Goal: Transaction & Acquisition: Purchase product/service

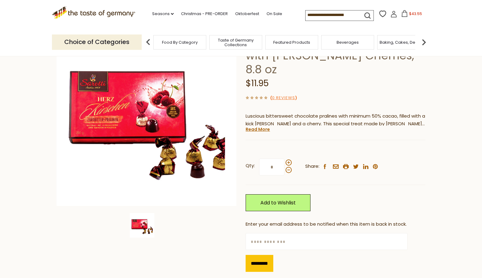
scroll to position [64, 0]
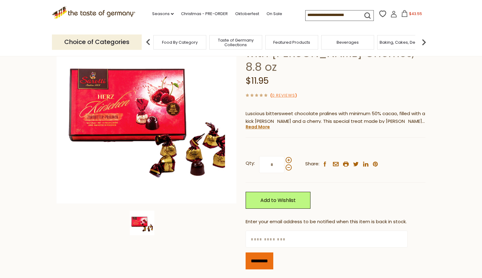
click at [266, 252] on input "*********" at bounding box center [260, 260] width 28 height 17
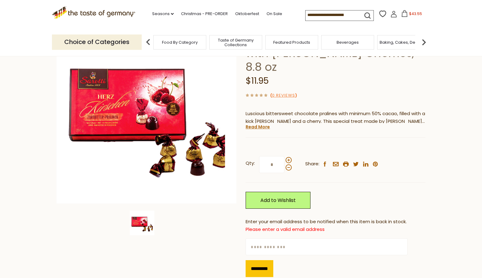
click at [259, 238] on input "text" at bounding box center [327, 246] width 162 height 17
type input "**********"
click at [256, 260] on input "*********" at bounding box center [260, 268] width 28 height 17
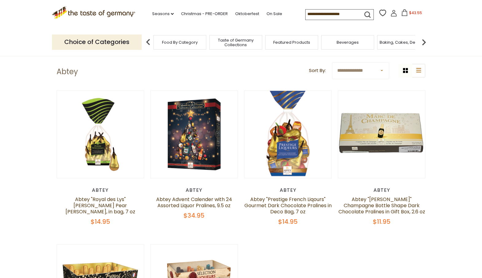
scroll to position [0, 0]
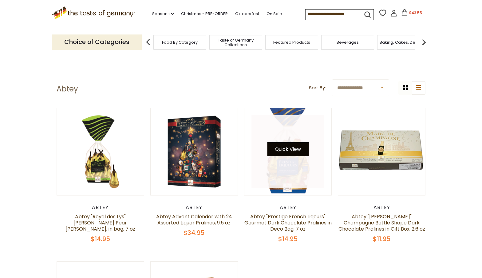
click at [287, 153] on button "Quick View" at bounding box center [288, 149] width 42 height 14
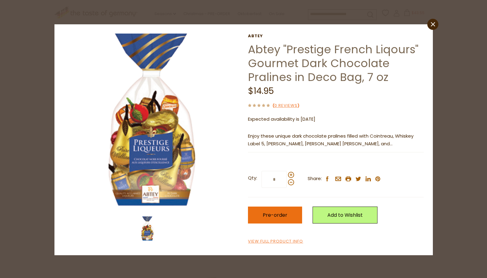
click at [257, 210] on button "Pre-order" at bounding box center [275, 214] width 54 height 17
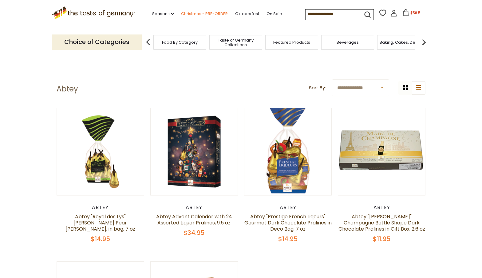
click at [181, 15] on link "Christmas - PRE-ORDER" at bounding box center [204, 13] width 47 height 7
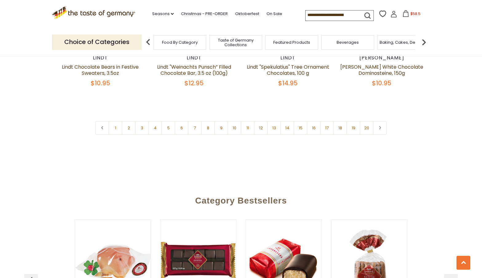
scroll to position [1522, 0]
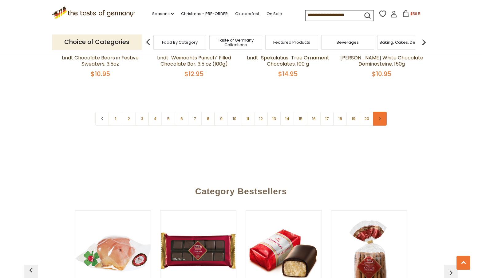
click at [382, 112] on link at bounding box center [380, 119] width 14 height 14
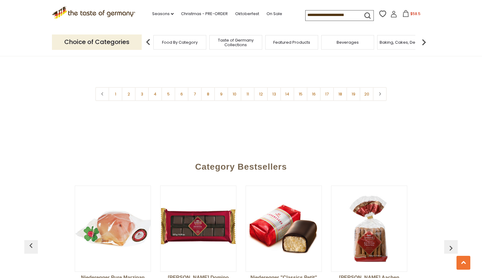
scroll to position [1567, 0]
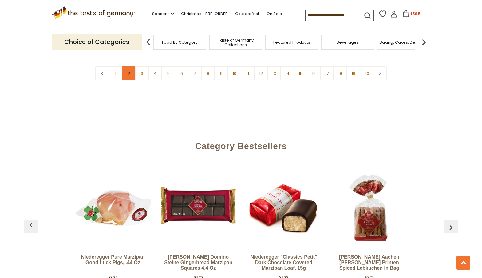
click at [130, 66] on link "2" at bounding box center [129, 73] width 14 height 14
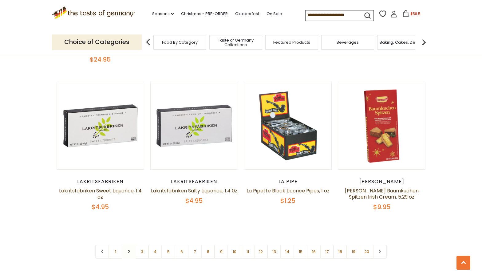
scroll to position [1426, 0]
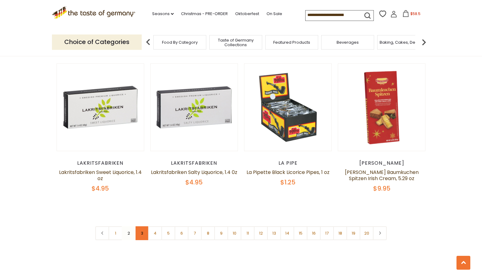
click at [143, 226] on link "3" at bounding box center [142, 233] width 14 height 14
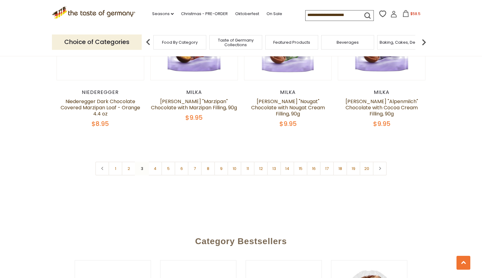
scroll to position [1462, 0]
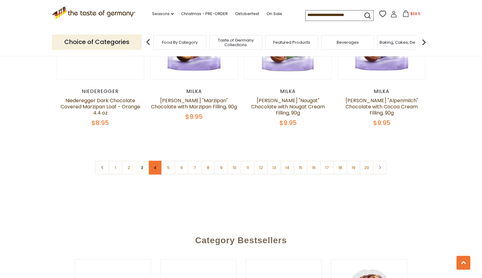
click at [155, 162] on link "4" at bounding box center [155, 168] width 14 height 14
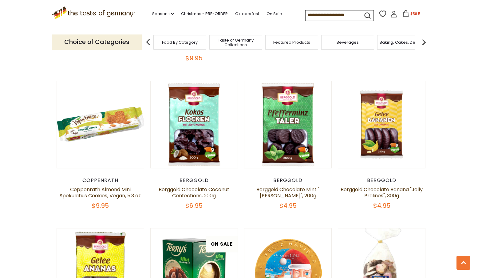
scroll to position [624, 0]
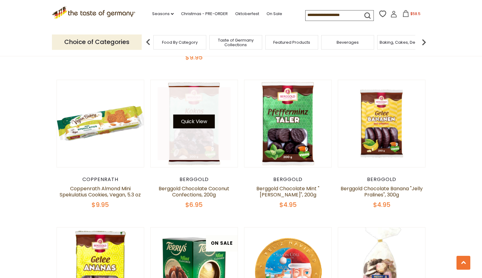
click at [192, 114] on button "Quick View" at bounding box center [194, 121] width 42 height 14
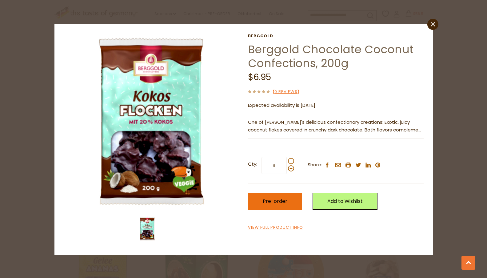
click at [278, 201] on span "Pre-order" at bounding box center [275, 200] width 25 height 7
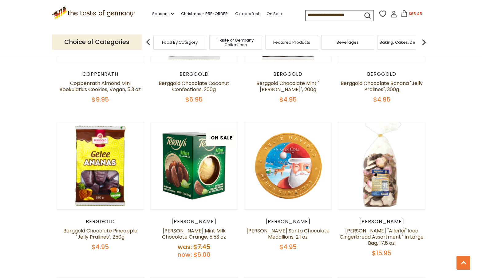
scroll to position [732, 0]
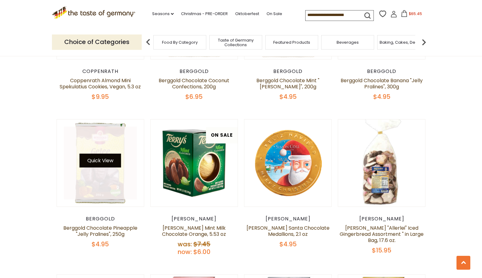
click at [95, 156] on button "Quick View" at bounding box center [101, 160] width 42 height 14
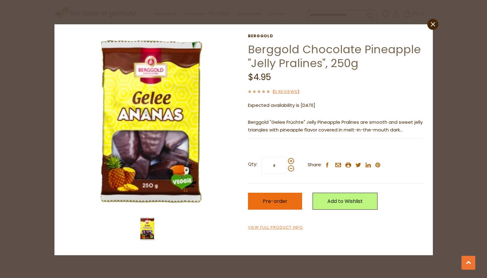
click at [278, 202] on span "Pre-order" at bounding box center [275, 200] width 25 height 7
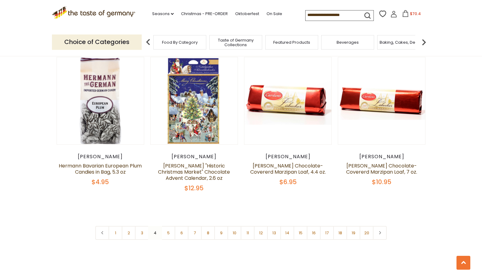
scroll to position [1417, 0]
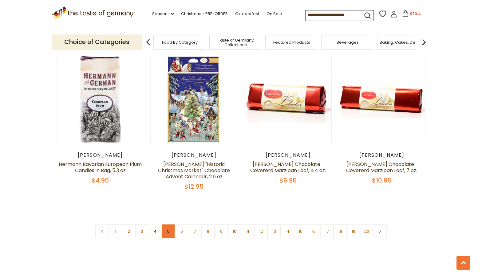
click at [168, 224] on link "5" at bounding box center [168, 231] width 14 height 14
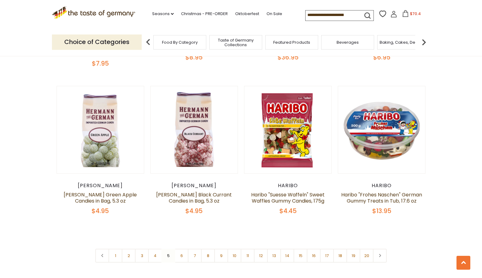
scroll to position [1380, 0]
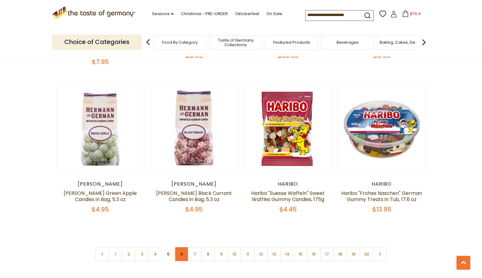
click at [183, 247] on link "6" at bounding box center [182, 254] width 14 height 14
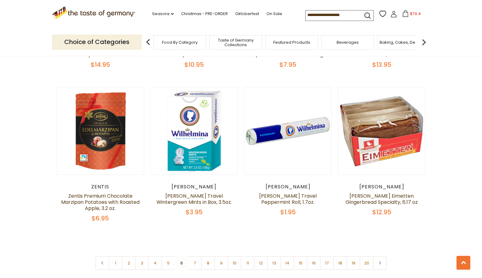
scroll to position [1384, 0]
click at [195, 256] on link "7" at bounding box center [195, 263] width 14 height 14
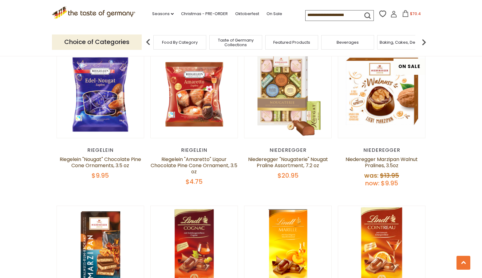
scroll to position [803, 0]
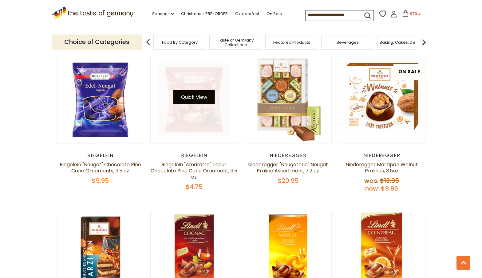
click at [198, 95] on button "Quick View" at bounding box center [194, 97] width 42 height 14
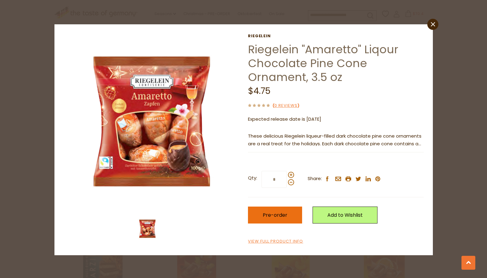
click at [268, 217] on span "Pre-order" at bounding box center [275, 214] width 25 height 7
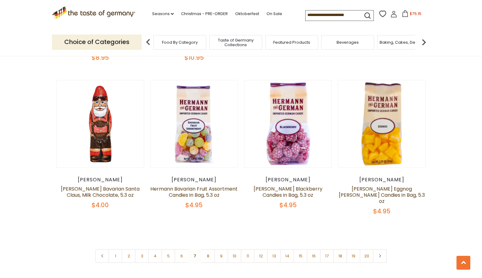
scroll to position [1399, 0]
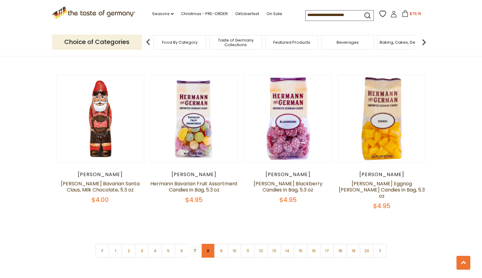
click at [210, 244] on link "8" at bounding box center [208, 251] width 14 height 14
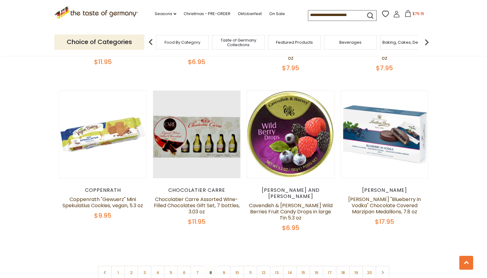
scroll to position [1379, 0]
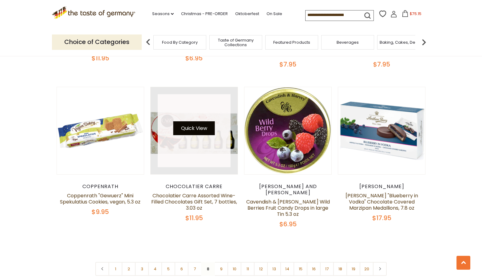
click at [197, 121] on button "Quick View" at bounding box center [194, 128] width 42 height 14
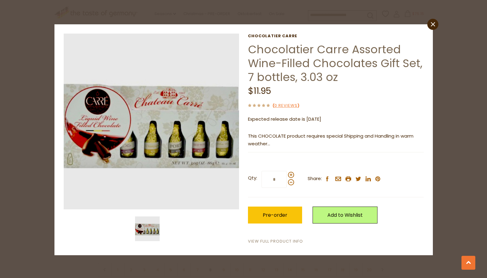
click at [279, 240] on link "View Full Product Info" at bounding box center [275, 241] width 55 height 6
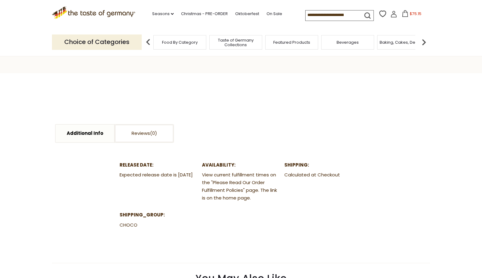
scroll to position [254, 0]
click at [86, 132] on link "Additional Info" at bounding box center [85, 134] width 58 height 18
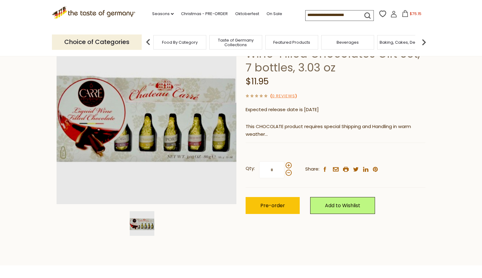
scroll to position [56, 0]
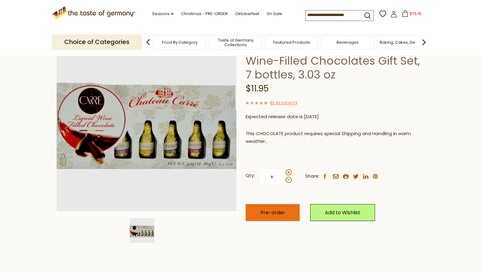
click at [270, 215] on button "Pre-order" at bounding box center [273, 212] width 54 height 17
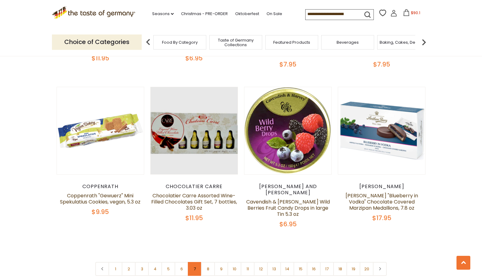
click at [195, 262] on link "7" at bounding box center [195, 269] width 14 height 14
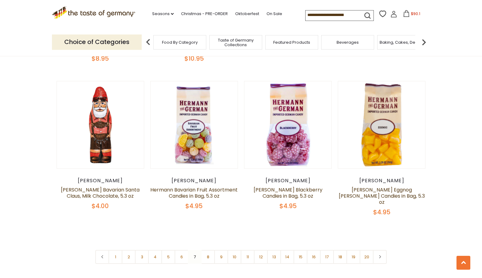
scroll to position [1392, 0]
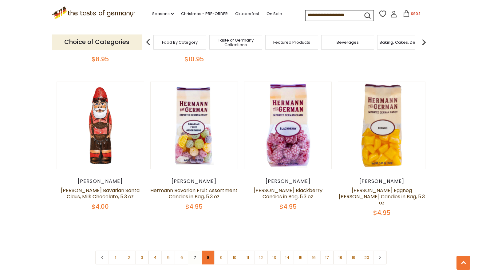
click at [210, 250] on link "8" at bounding box center [208, 257] width 14 height 14
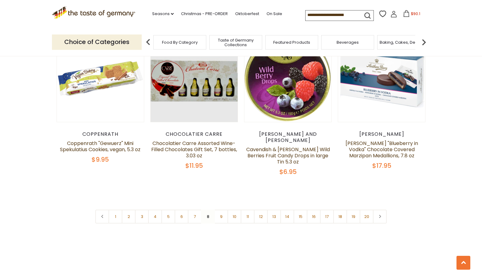
scroll to position [1429, 0]
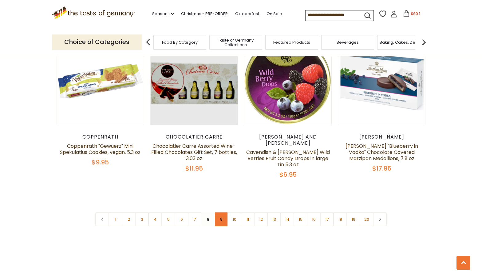
click at [221, 212] on link "9" at bounding box center [221, 219] width 14 height 14
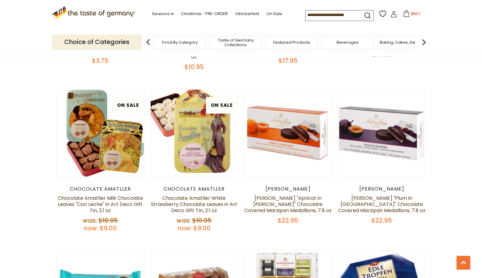
scroll to position [802, 0]
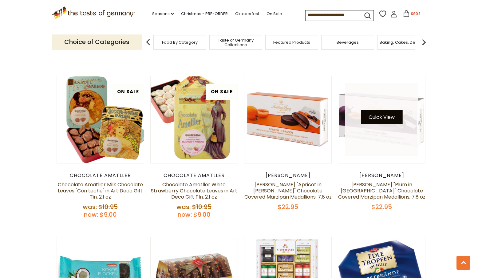
click at [392, 113] on button "Quick View" at bounding box center [382, 117] width 42 height 14
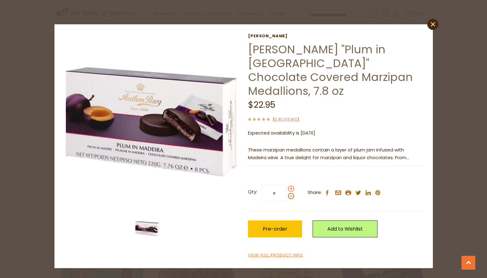
click at [289, 185] on span at bounding box center [291, 188] width 6 height 6
click at [287, 185] on input "*" at bounding box center [273, 193] width 25 height 17
type input "*"
click at [270, 225] on span "Pre-order" at bounding box center [275, 228] width 25 height 7
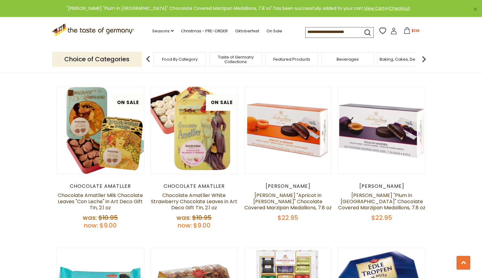
scroll to position [790, 0]
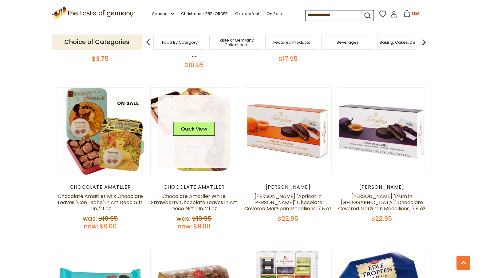
click at [207, 152] on link at bounding box center [194, 131] width 73 height 73
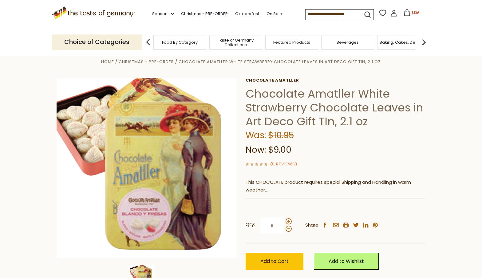
scroll to position [6, 0]
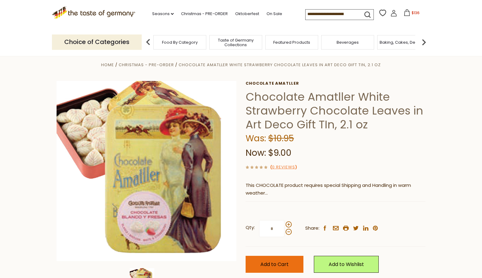
click at [279, 263] on span "Add to Cart" at bounding box center [275, 264] width 28 height 7
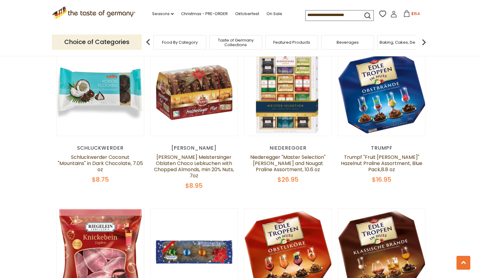
scroll to position [991, 0]
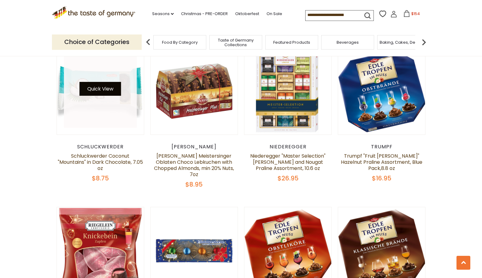
click at [97, 88] on button "Quick View" at bounding box center [101, 89] width 42 height 14
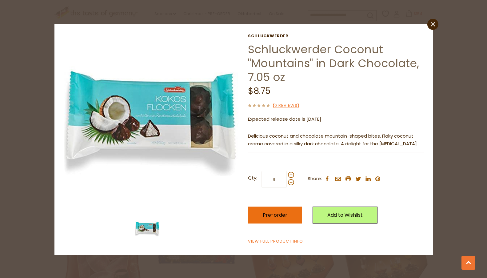
click at [275, 213] on span "Pre-order" at bounding box center [275, 214] width 25 height 7
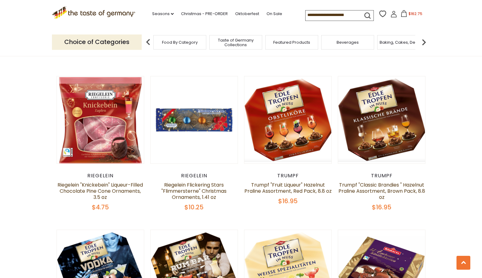
scroll to position [1118, 0]
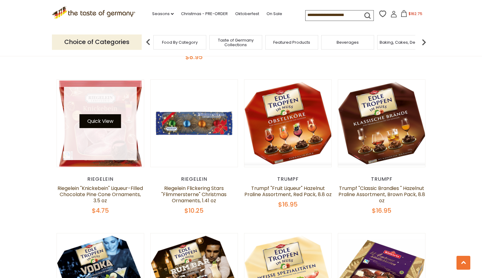
click at [106, 114] on button "Quick View" at bounding box center [101, 121] width 42 height 14
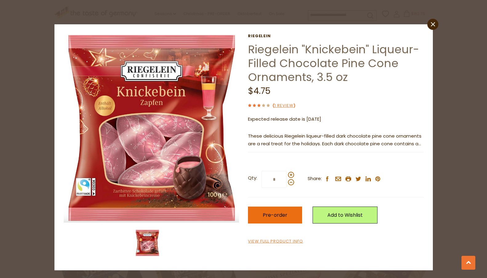
click at [273, 213] on span "Pre-order" at bounding box center [275, 214] width 25 height 7
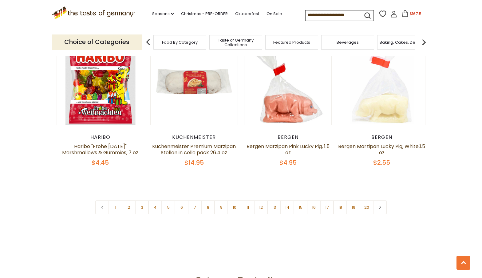
scroll to position [1474, 0]
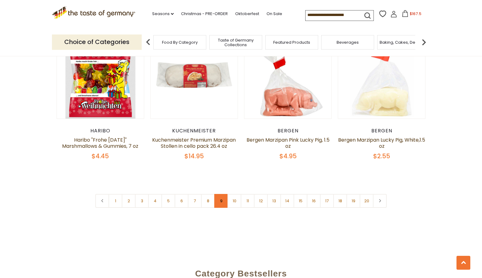
click at [220, 194] on link "9" at bounding box center [221, 201] width 14 height 14
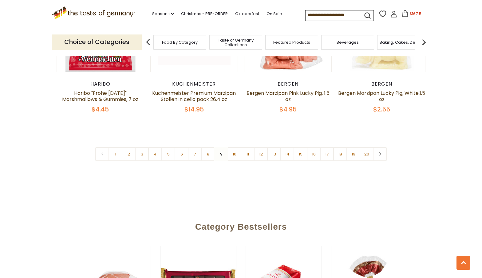
scroll to position [1523, 0]
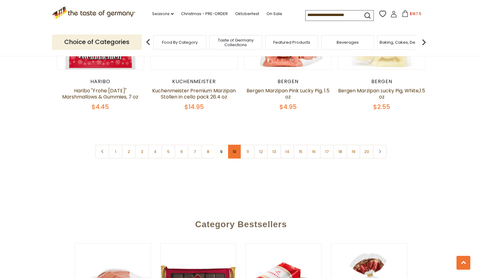
click at [236, 145] on link "10" at bounding box center [235, 152] width 14 height 14
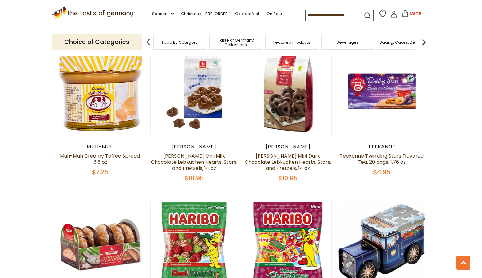
scroll to position [344, 0]
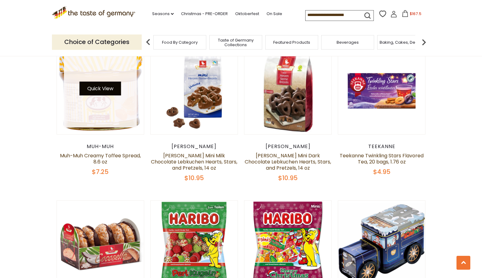
click at [103, 92] on button "Quick View" at bounding box center [101, 89] width 42 height 14
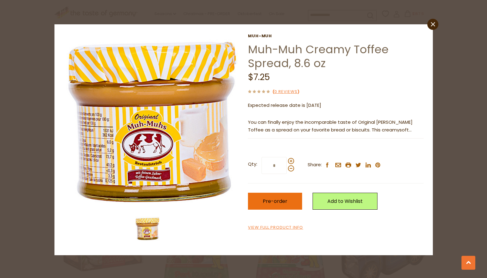
click at [280, 207] on button "Pre-order" at bounding box center [275, 201] width 54 height 17
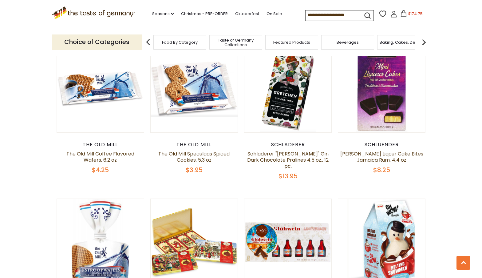
scroll to position [814, 0]
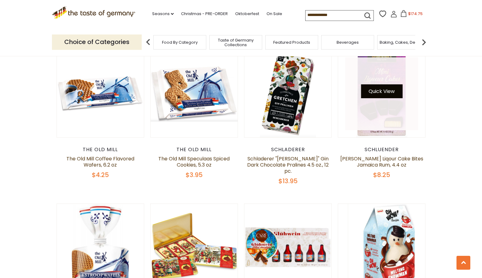
click at [380, 88] on button "Quick View" at bounding box center [382, 91] width 42 height 14
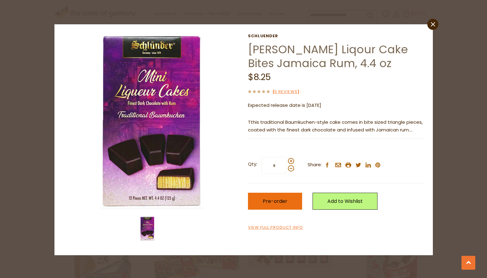
click at [277, 201] on span "Pre-order" at bounding box center [275, 200] width 25 height 7
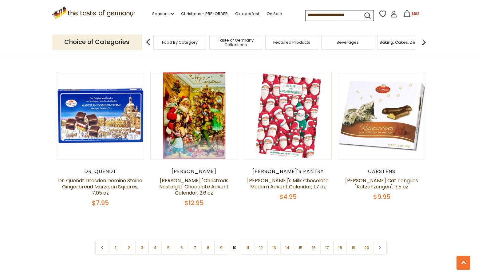
scroll to position [1413, 0]
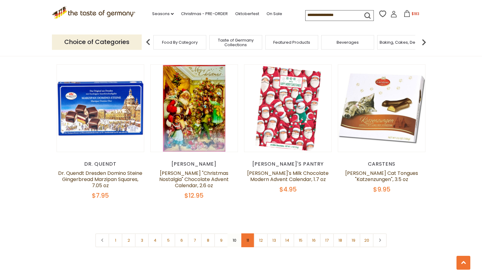
click at [248, 233] on link "11" at bounding box center [248, 240] width 14 height 14
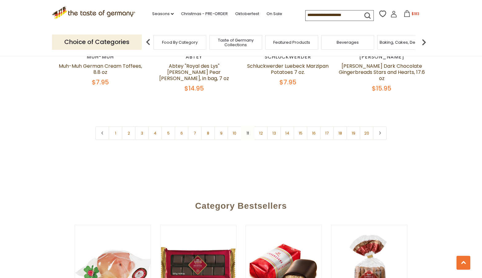
scroll to position [1520, 0]
click at [260, 128] on link "12" at bounding box center [261, 133] width 14 height 14
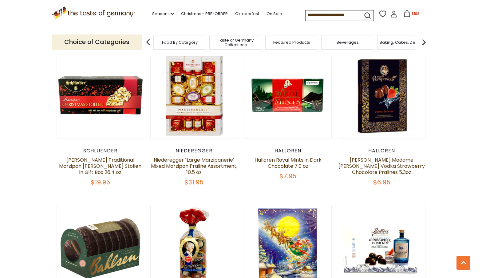
scroll to position [991, 0]
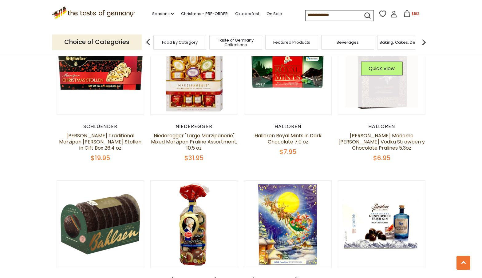
click at [376, 102] on img at bounding box center [381, 70] width 87 height 87
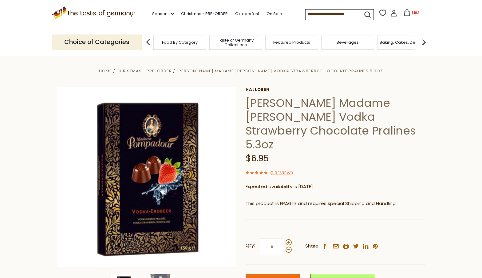
click at [270, 274] on button "Pre-order" at bounding box center [273, 282] width 54 height 17
click at [269, 277] on span "Pre-order" at bounding box center [273, 282] width 25 height 7
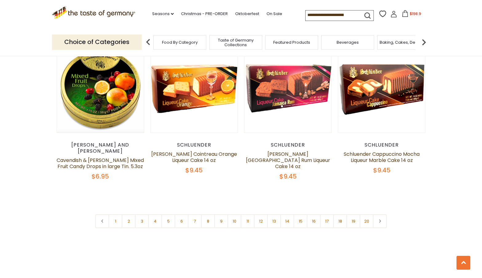
scroll to position [1436, 0]
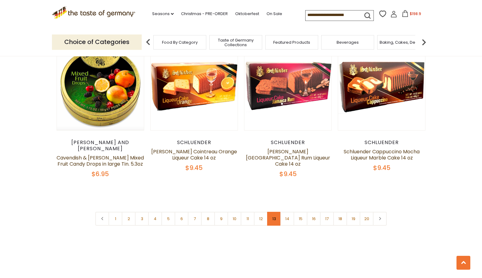
click at [275, 212] on link "13" at bounding box center [274, 219] width 14 height 14
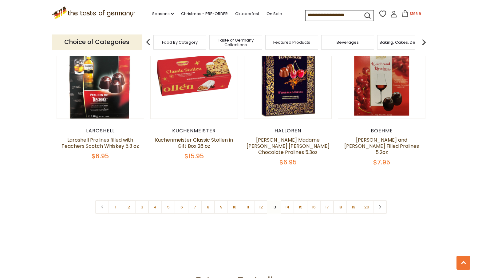
scroll to position [1448, 0]
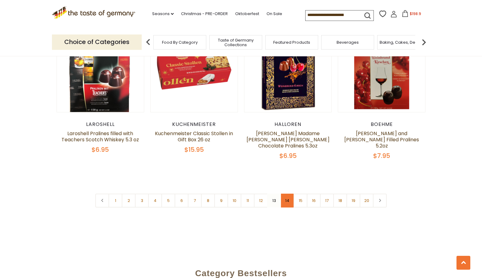
click at [287, 202] on link "14" at bounding box center [287, 200] width 14 height 14
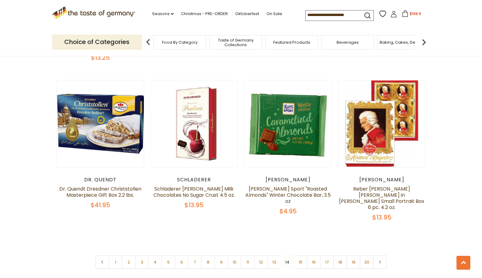
scroll to position [1398, 0]
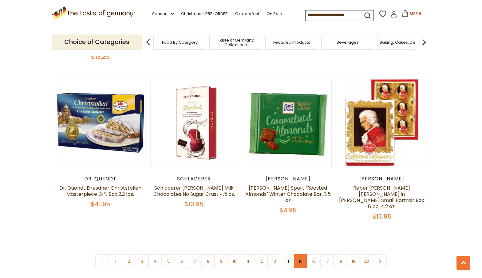
click at [301, 254] on link "15" at bounding box center [301, 261] width 14 height 14
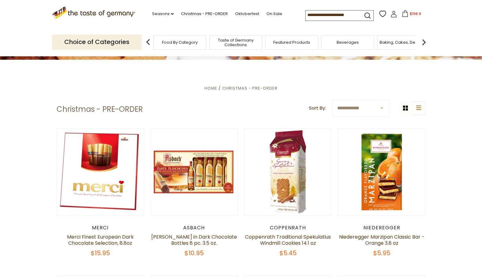
scroll to position [112, 0]
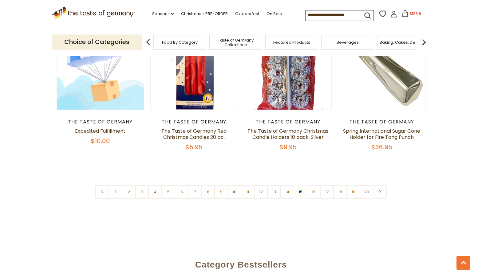
scroll to position [1426, 0]
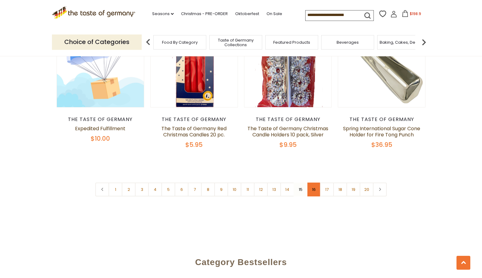
click at [316, 182] on link "16" at bounding box center [314, 189] width 14 height 14
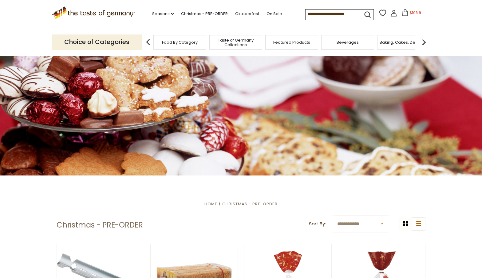
scroll to position [0, 0]
